Goal: Navigation & Orientation: Find specific page/section

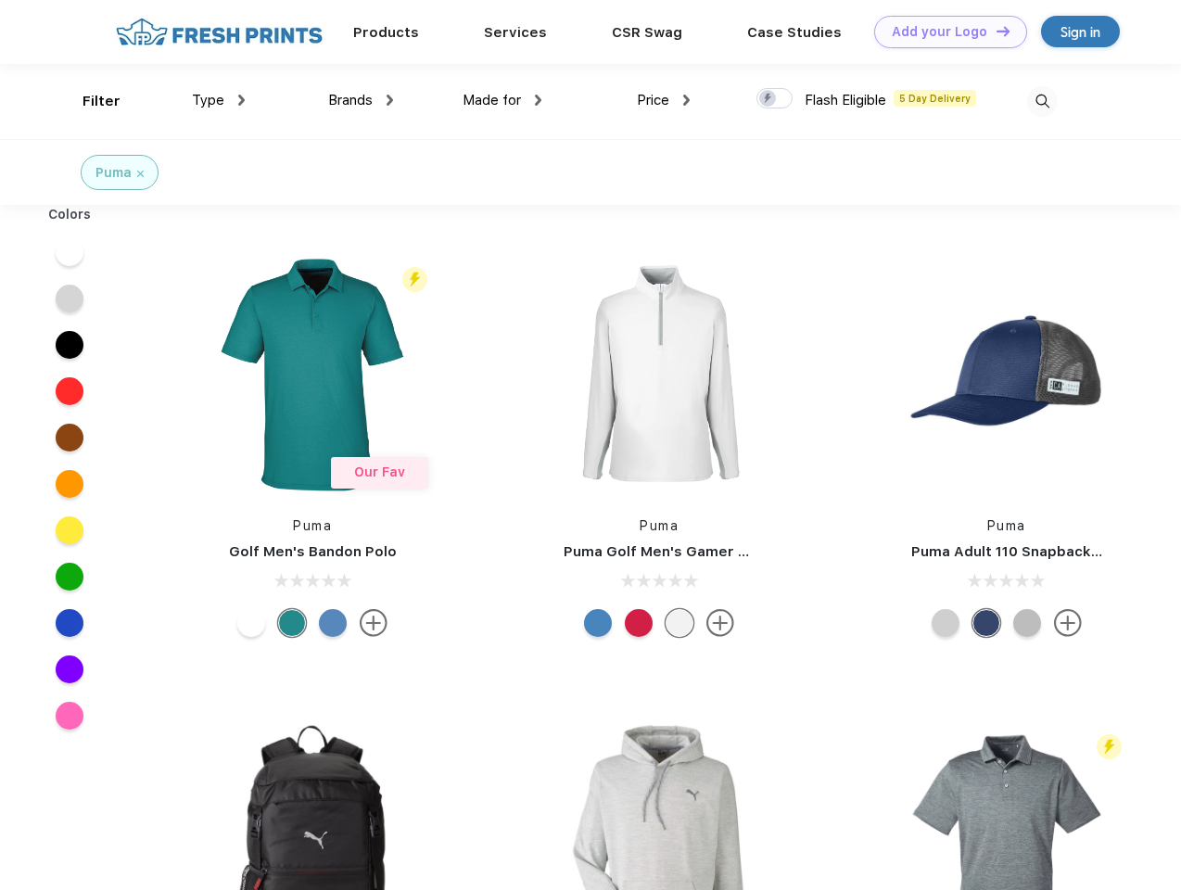
click at [944, 32] on link "Add your Logo Design Tool" at bounding box center [950, 32] width 153 height 32
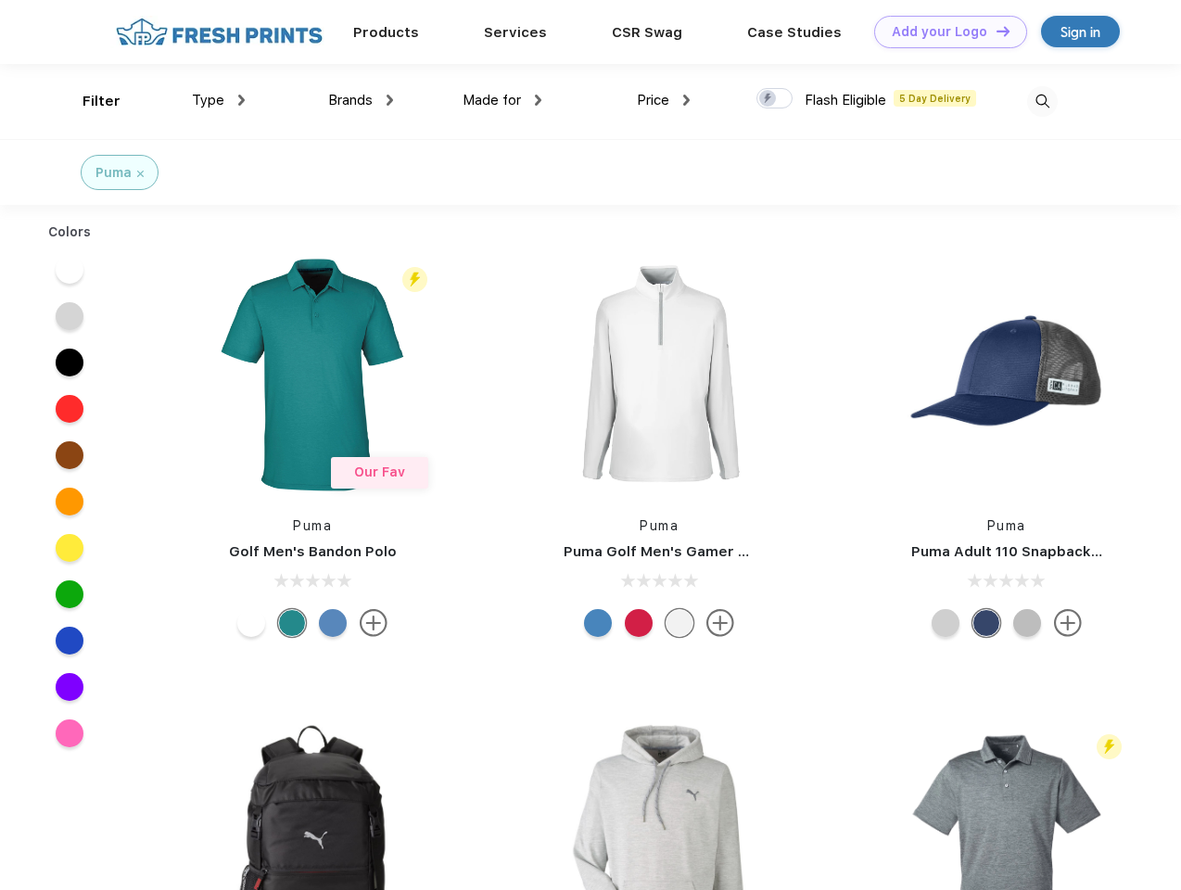
click at [0, 0] on div "Design Tool" at bounding box center [0, 0] width 0 height 0
click at [994, 31] on link "Add your Logo Design Tool" at bounding box center [950, 32] width 153 height 32
click at [89, 101] on div "Filter" at bounding box center [101, 101] width 38 height 21
click at [219, 100] on span "Type" at bounding box center [208, 100] width 32 height 17
click at [361, 100] on span "Brands" at bounding box center [350, 100] width 44 height 17
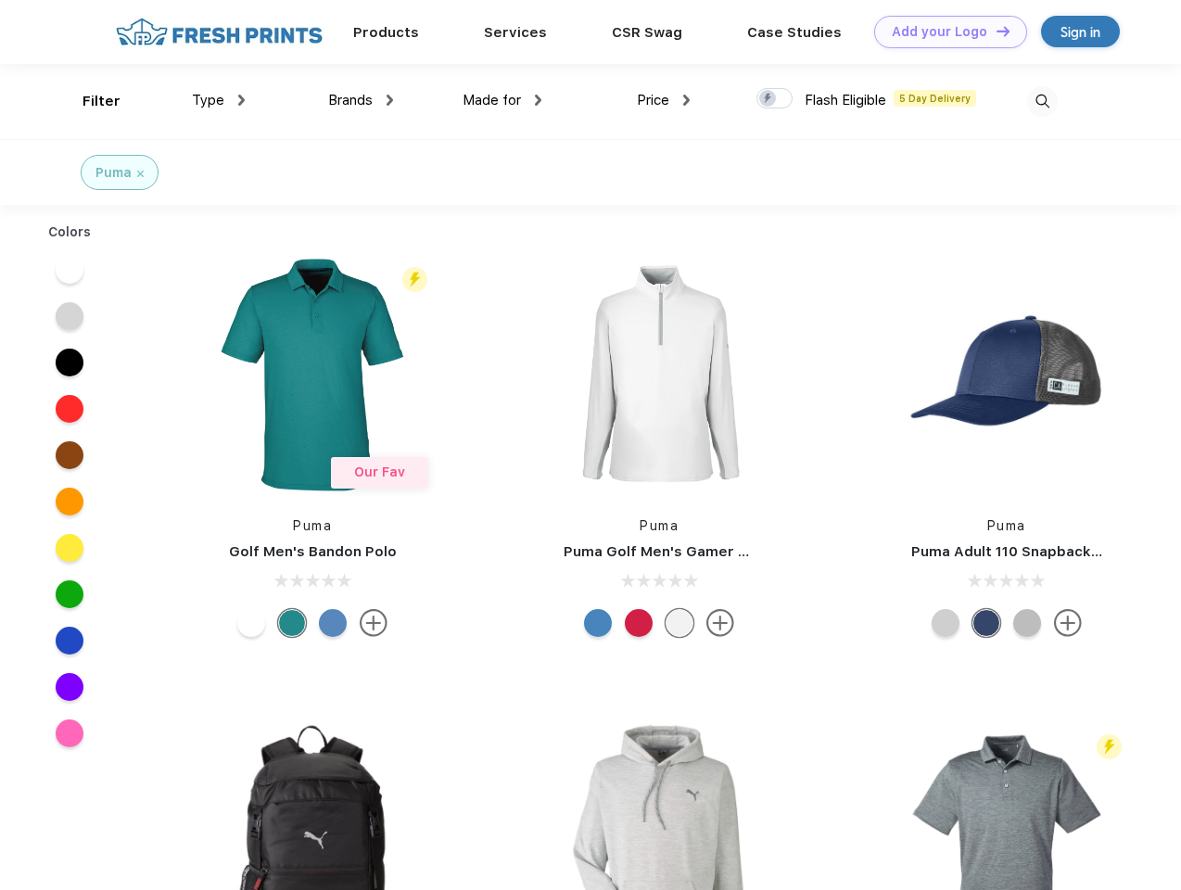
click at [502, 100] on span "Made for" at bounding box center [491, 100] width 58 height 17
click at [664, 100] on span "Price" at bounding box center [653, 100] width 32 height 17
click at [775, 99] on div at bounding box center [774, 98] width 36 height 20
click at [768, 99] on input "checkbox" at bounding box center [762, 93] width 12 height 12
click at [1042, 101] on img at bounding box center [1042, 101] width 31 height 31
